Goal: Communication & Community: Connect with others

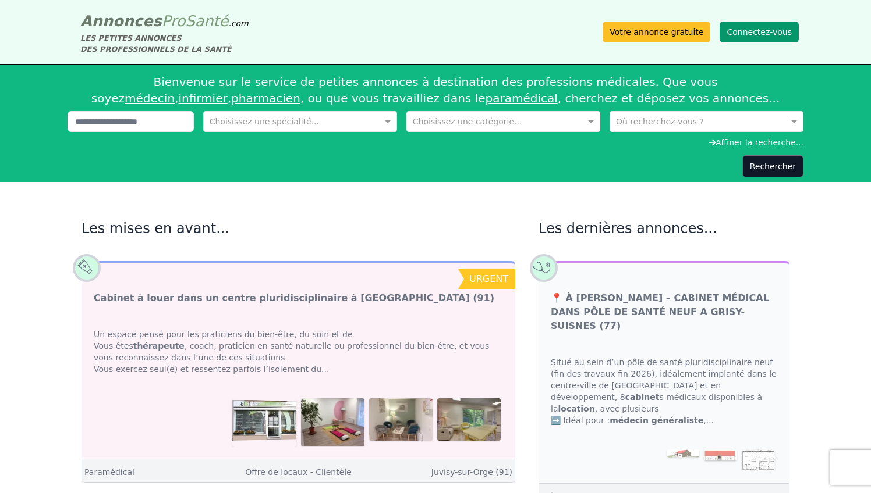
click at [744, 32] on button "Connectez-vous" at bounding box center [758, 32] width 79 height 21
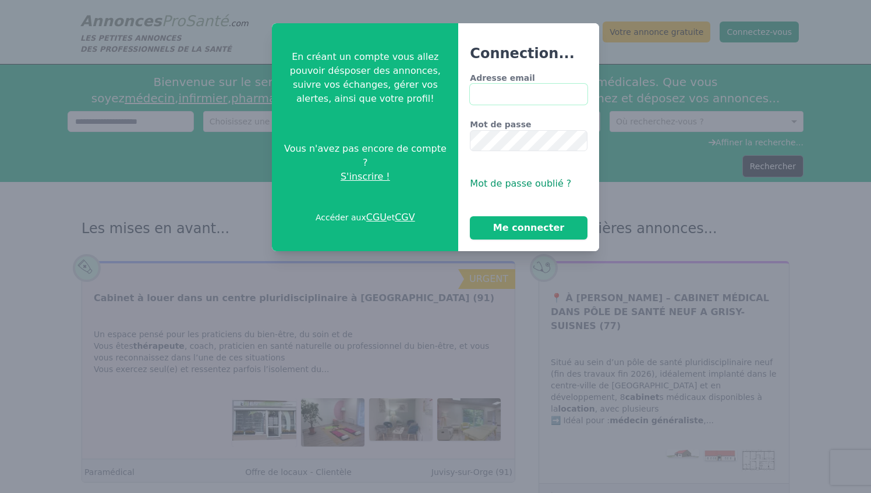
type input "**********"
click at [528, 228] on button "Me connecter" at bounding box center [528, 227] width 117 height 23
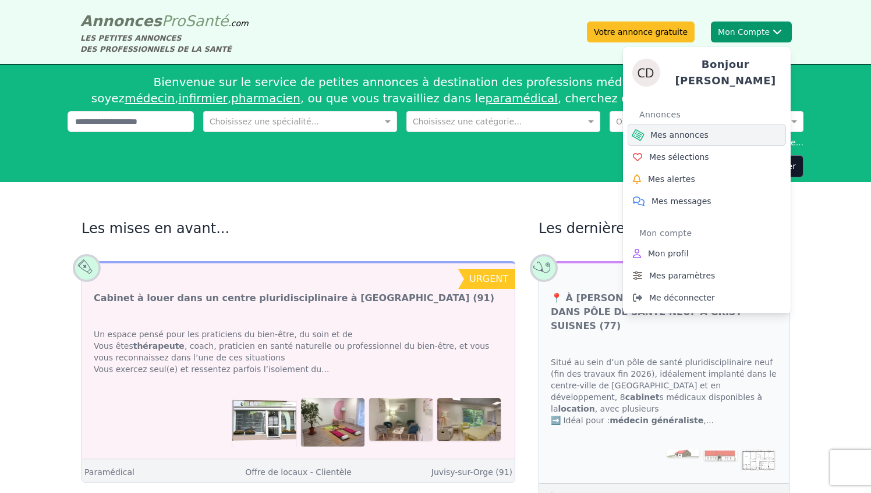
click at [674, 130] on span "Mes annonces" at bounding box center [679, 135] width 58 height 12
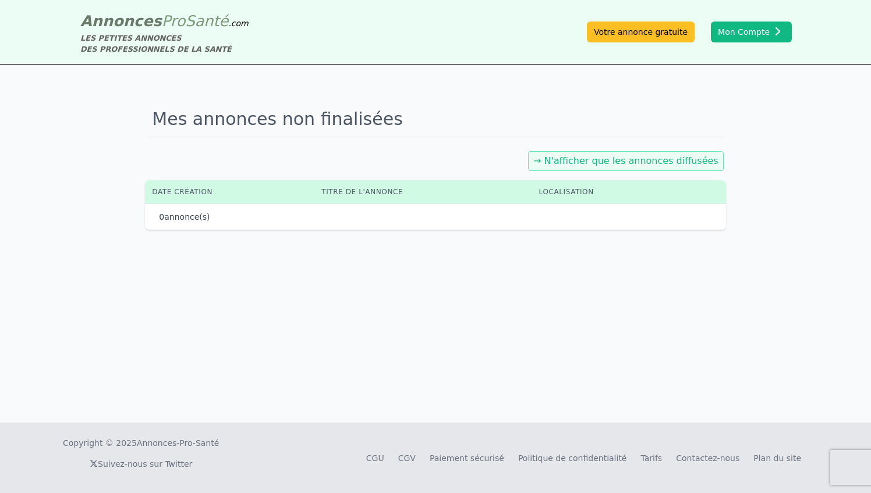
click at [590, 161] on link "→ N'afficher que les annonces diffusées" at bounding box center [625, 160] width 185 height 11
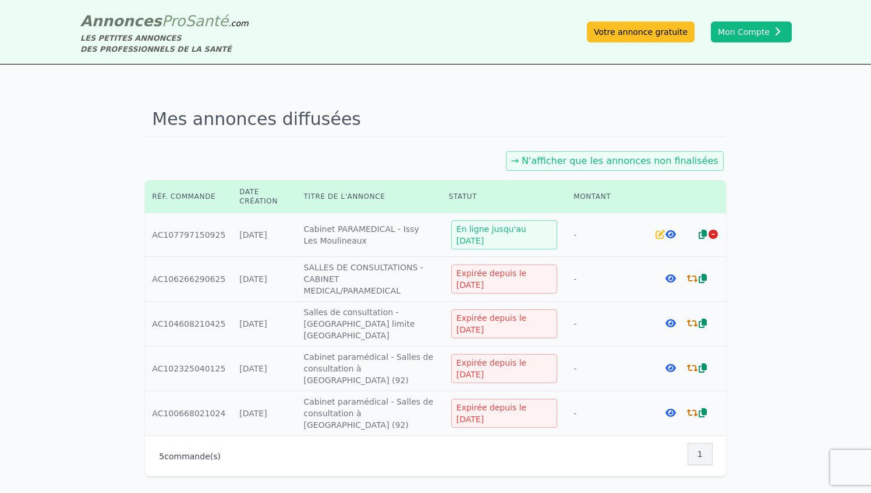
click at [669, 235] on icon at bounding box center [670, 234] width 10 height 9
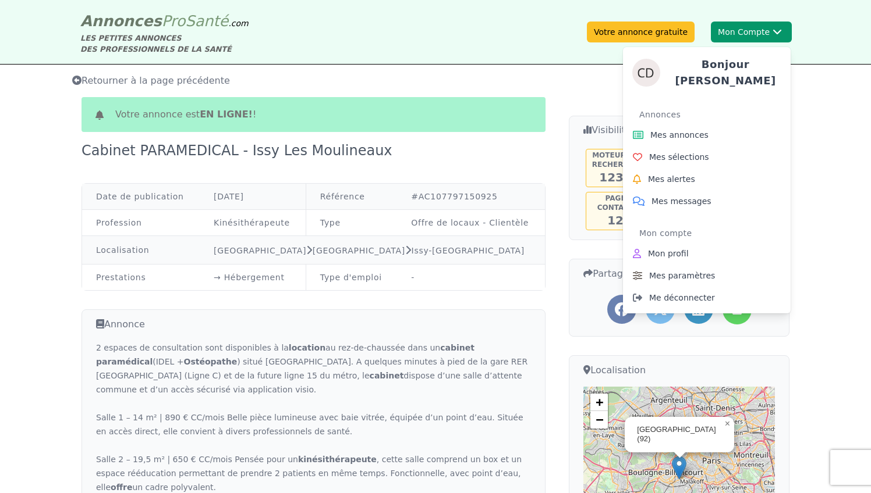
click at [749, 34] on button "Mon Compte Bonjour [PERSON_NAME] annonces Mes sélections Mes alertes Mes messag…" at bounding box center [751, 32] width 81 height 21
click at [698, 196] on span "Mes messages" at bounding box center [681, 202] width 60 height 12
